Goal: Information Seeking & Learning: Learn about a topic

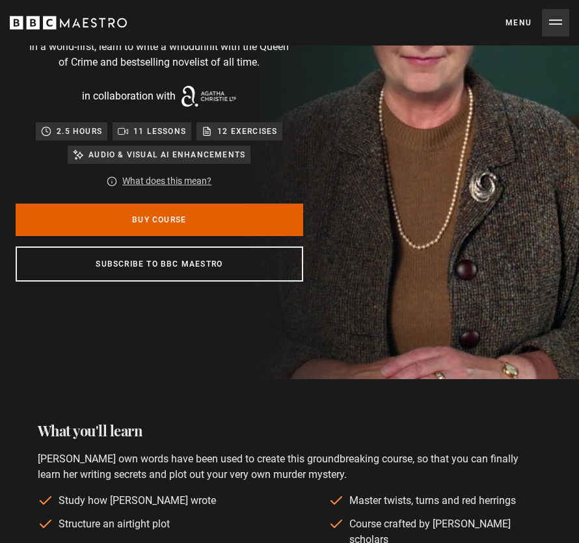
scroll to position [0, 696]
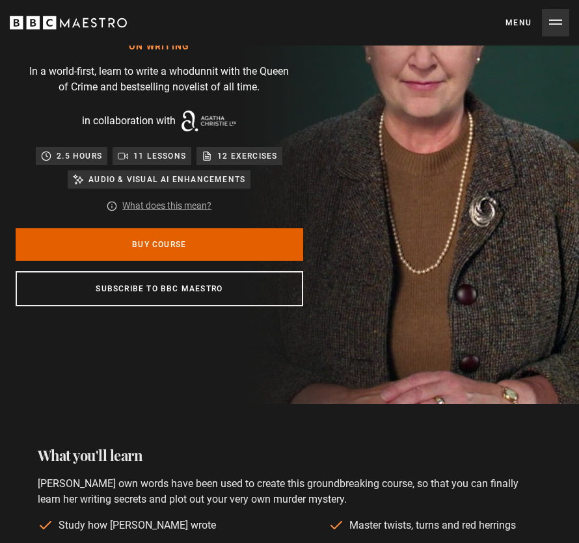
click at [174, 207] on link "What does this mean?" at bounding box center [166, 206] width 89 height 14
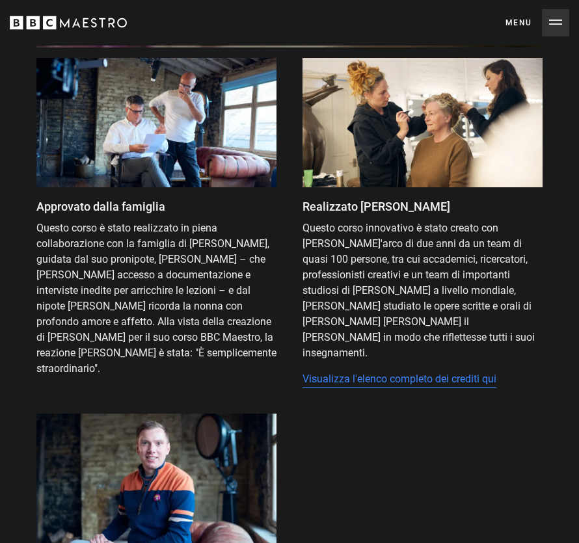
scroll to position [2563, 0]
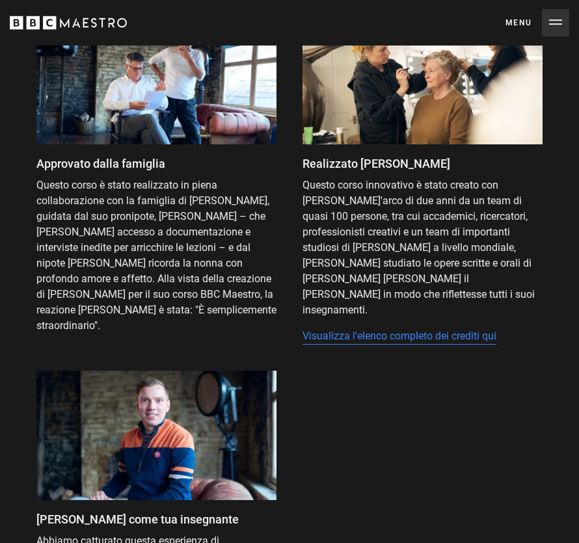
click at [262, 253] on font "Questo corso è stato realizzato in piena collaborazione con la famiglia di Agat…" at bounding box center [156, 255] width 240 height 153
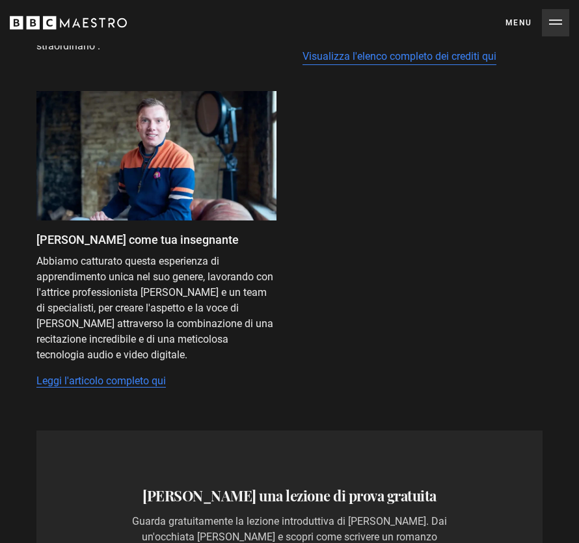
scroll to position [0, 2368]
click at [115, 375] on font "Leggi l'articolo completo qui" at bounding box center [101, 381] width 130 height 12
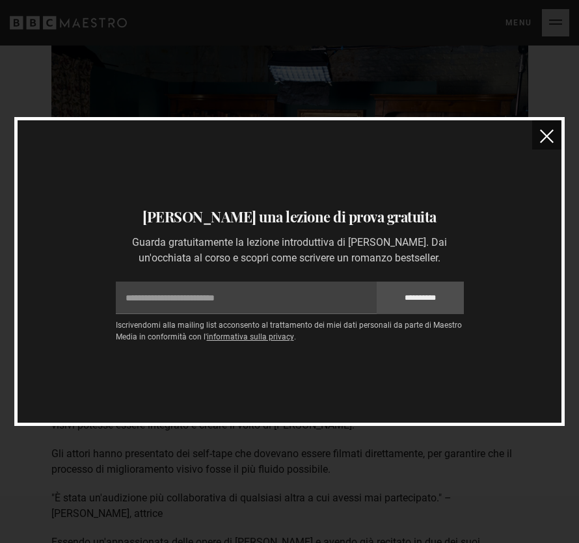
scroll to position [2337, 0]
click at [547, 143] on img "vicino" at bounding box center [547, 137] width 14 height 14
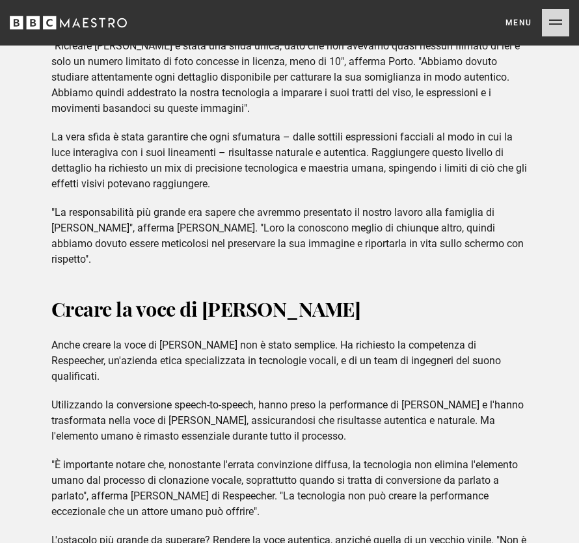
scroll to position [5153, 0]
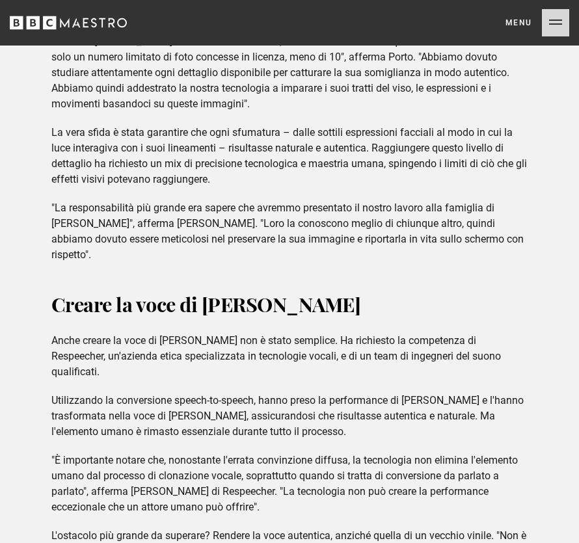
click at [383, 393] on p "Utilizzando la conversione speech-to-speech, hanno preso la performance di [PER…" at bounding box center [289, 416] width 477 height 47
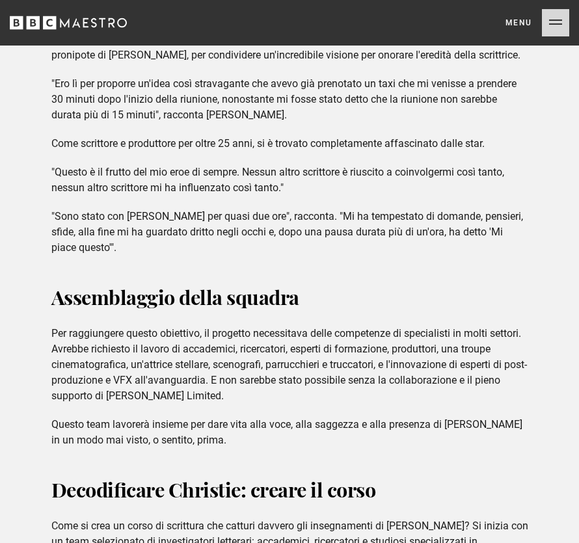
scroll to position [952, 0]
